Goal: Task Accomplishment & Management: Use online tool/utility

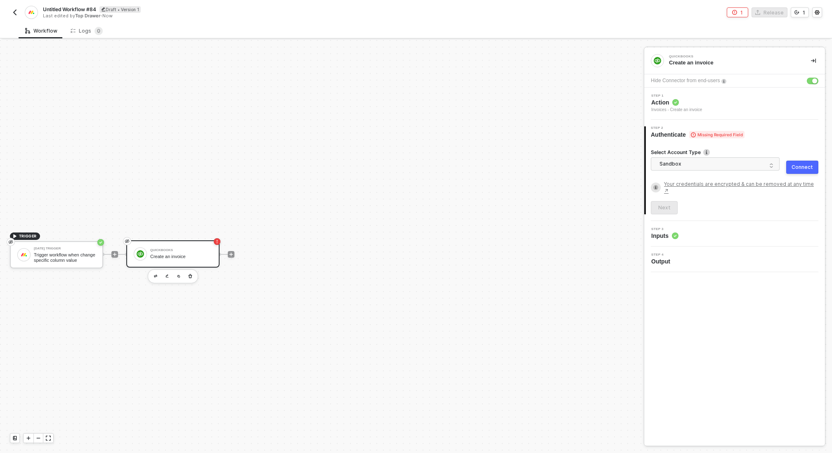
scroll to position [15, 0]
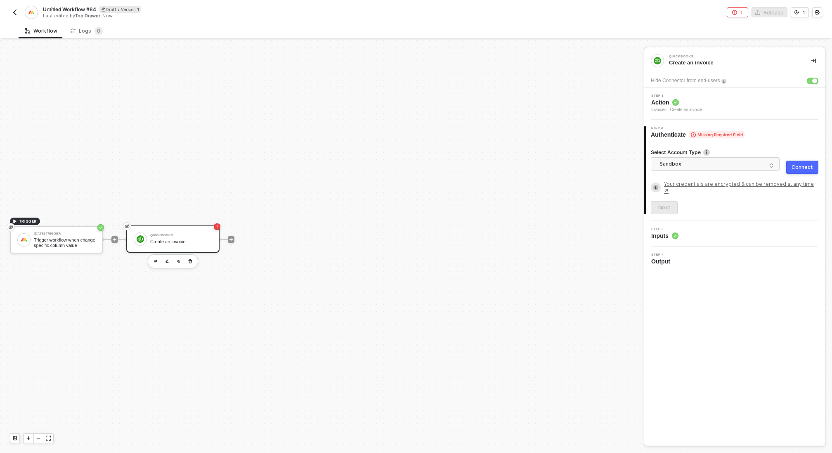
click at [14, 17] on button "button" at bounding box center [15, 12] width 10 height 10
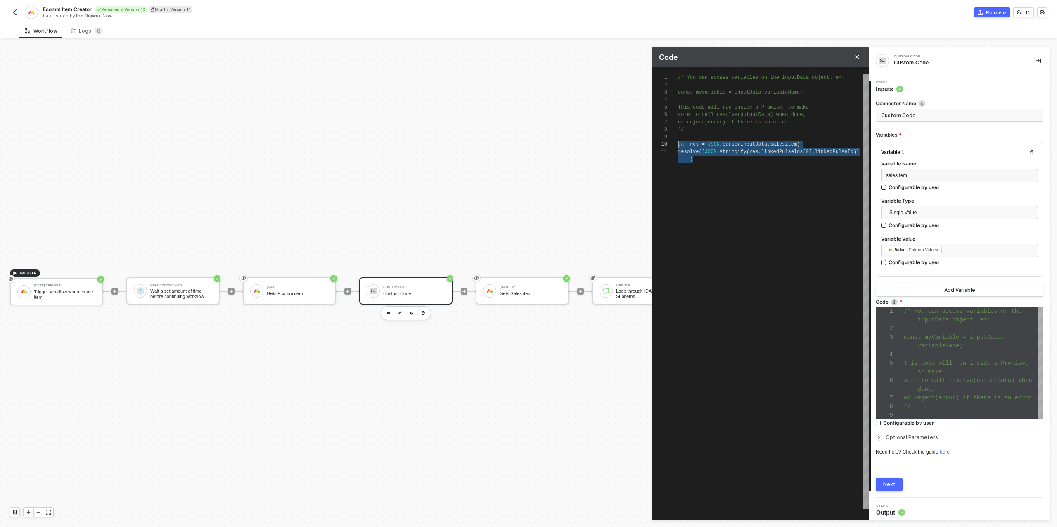
scroll to position [67, 0]
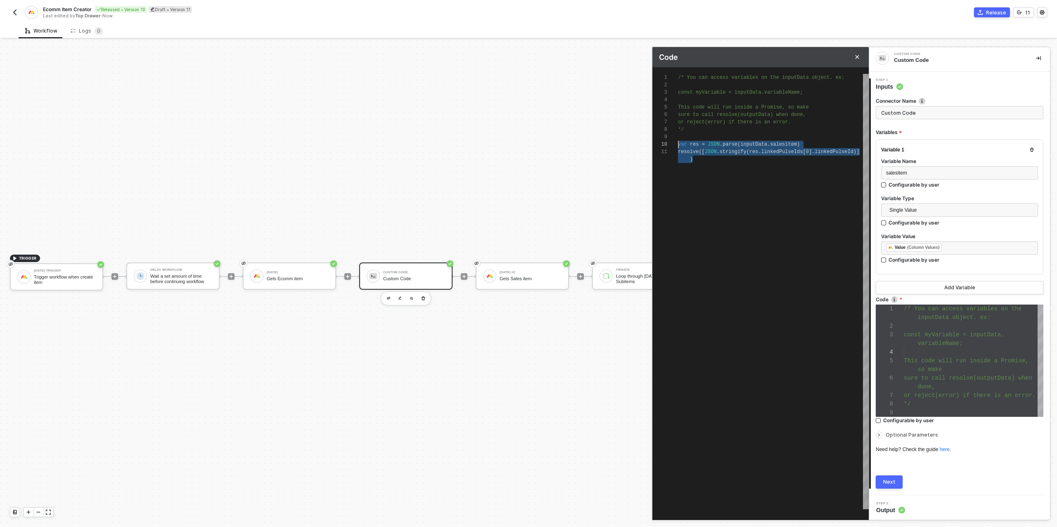
click at [16, 12] on img "button" at bounding box center [15, 12] width 7 height 7
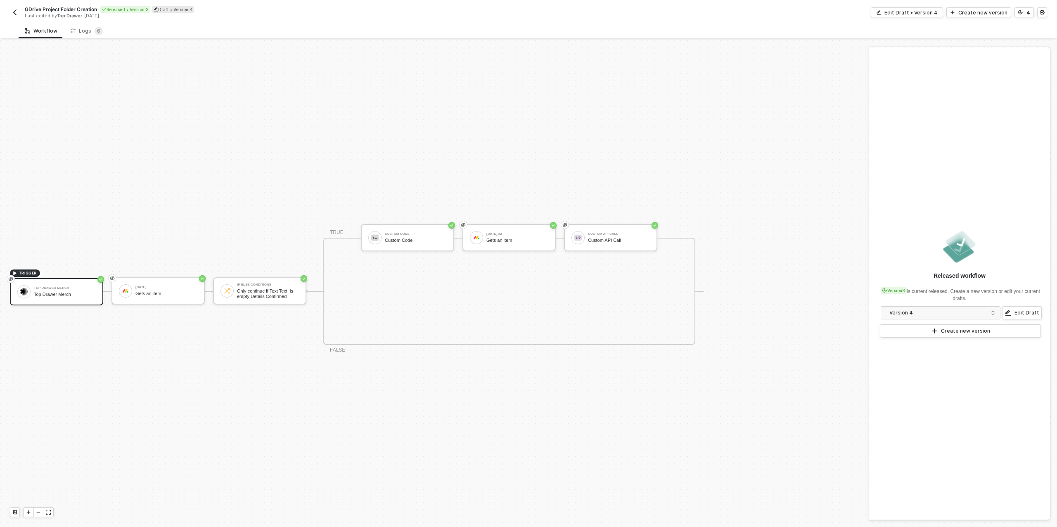
scroll to position [15, 0]
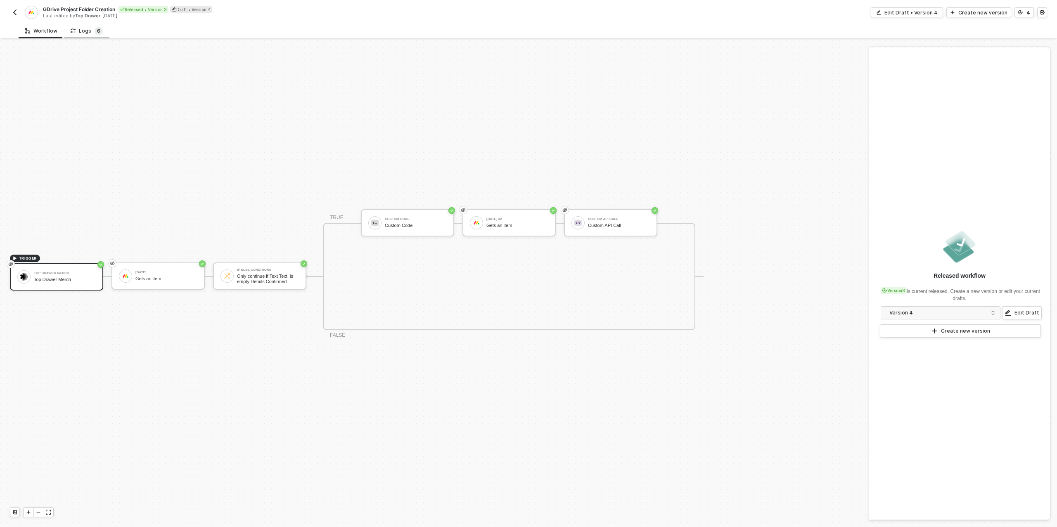
click at [97, 33] on span "6" at bounding box center [98, 31] width 3 height 8
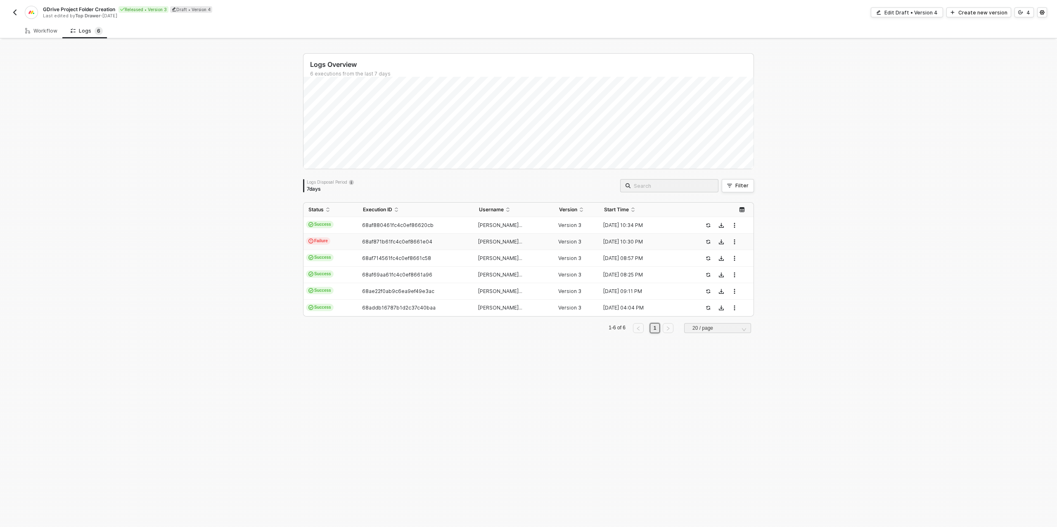
click at [378, 238] on td "68af871b61fc4c0ef8661e04" at bounding box center [416, 242] width 116 height 17
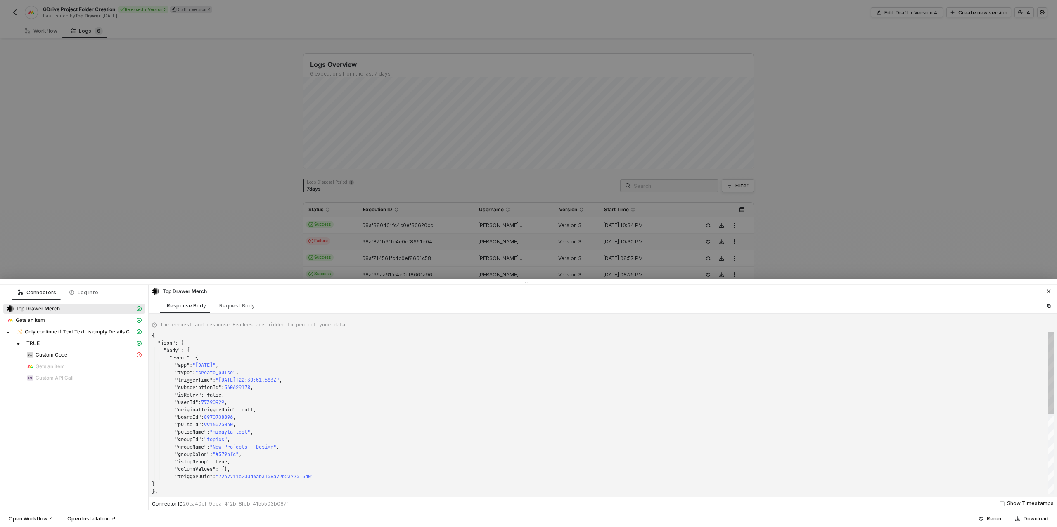
scroll to position [74, 0]
click at [125, 354] on div "Custom Code" at bounding box center [80, 354] width 109 height 7
type textarea "{ "message": "Unexpected end of JSON input" }"
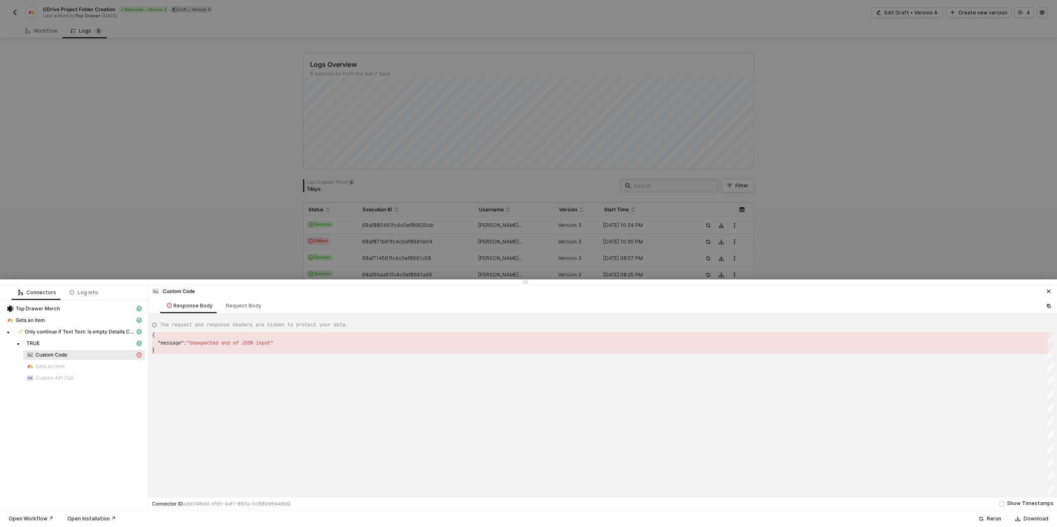
scroll to position [15, 0]
click at [207, 251] on div at bounding box center [528, 263] width 1057 height 527
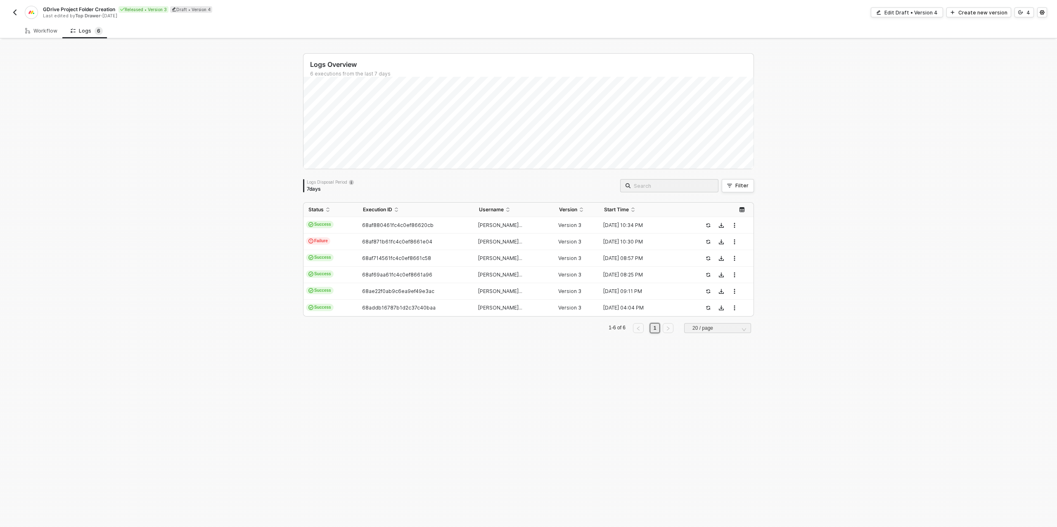
click at [10, 9] on button "button" at bounding box center [15, 12] width 10 height 10
